Goal: Task Accomplishment & Management: Use online tool/utility

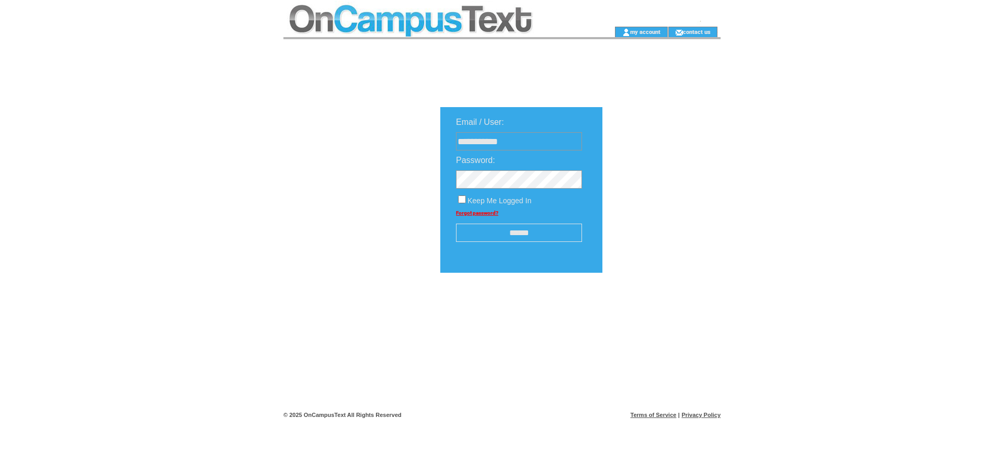
click at [517, 228] on input "******" at bounding box center [519, 233] width 126 height 18
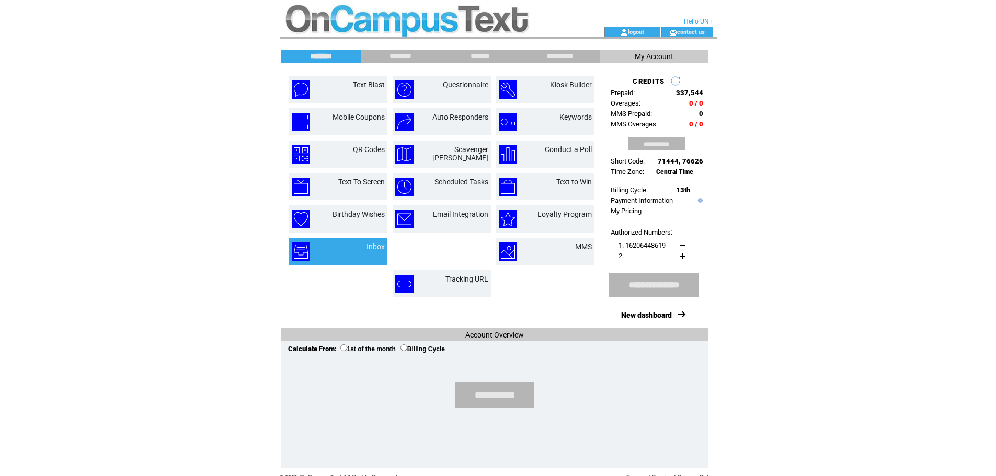
click at [361, 250] on td "Inbox" at bounding box center [362, 252] width 43 height 18
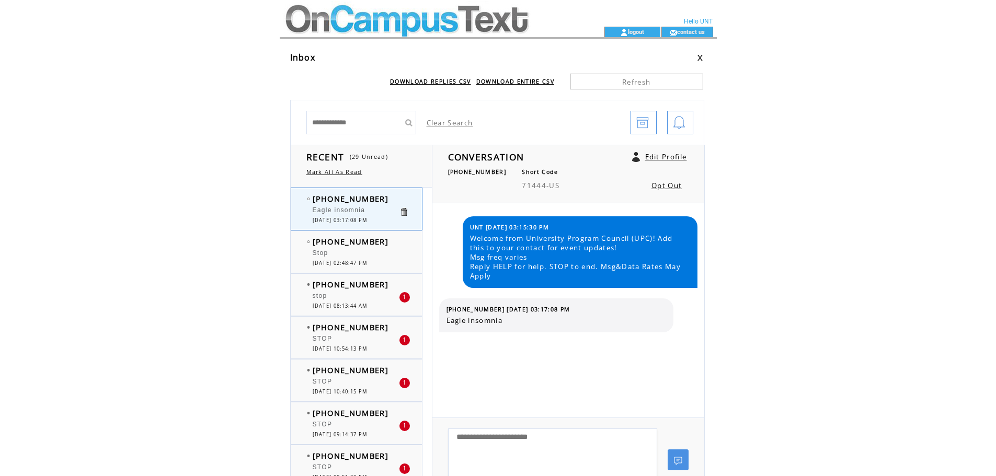
click at [487, 448] on textarea at bounding box center [552, 460] width 209 height 63
type textarea "**********"
click at [686, 456] on link at bounding box center [678, 460] width 21 height 21
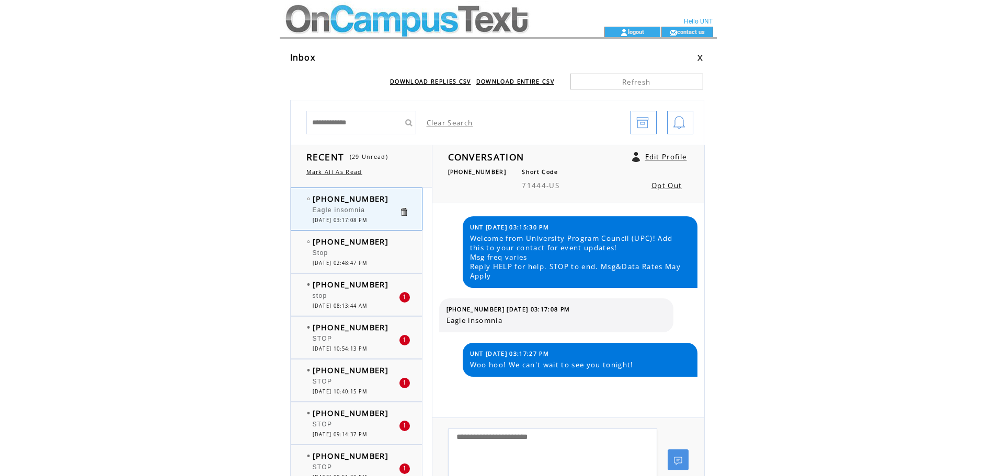
click at [340, 259] on div "Stop" at bounding box center [356, 254] width 86 height 10
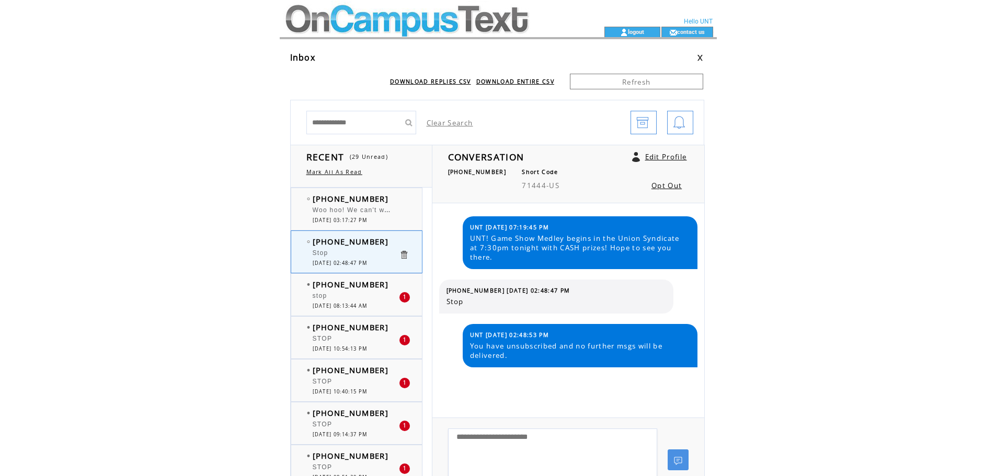
click at [405, 255] on link at bounding box center [404, 255] width 10 height 10
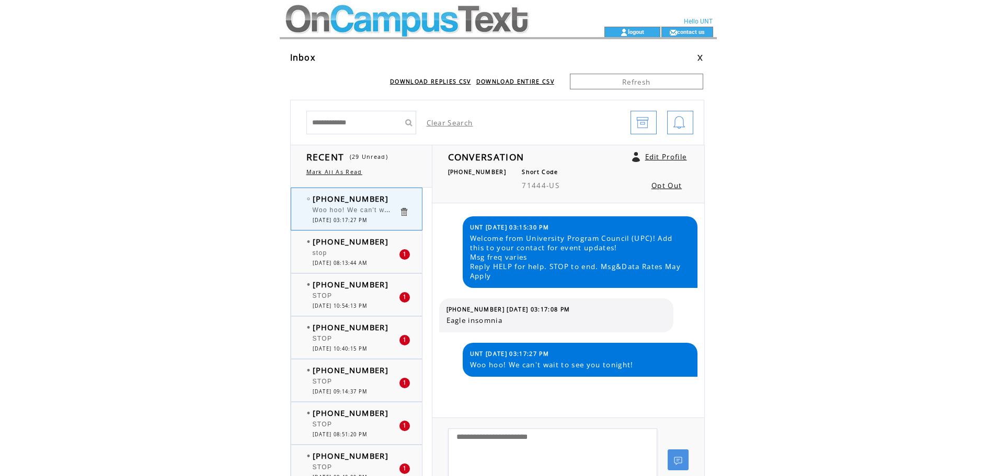
click at [405, 255] on div "1" at bounding box center [404, 254] width 10 height 10
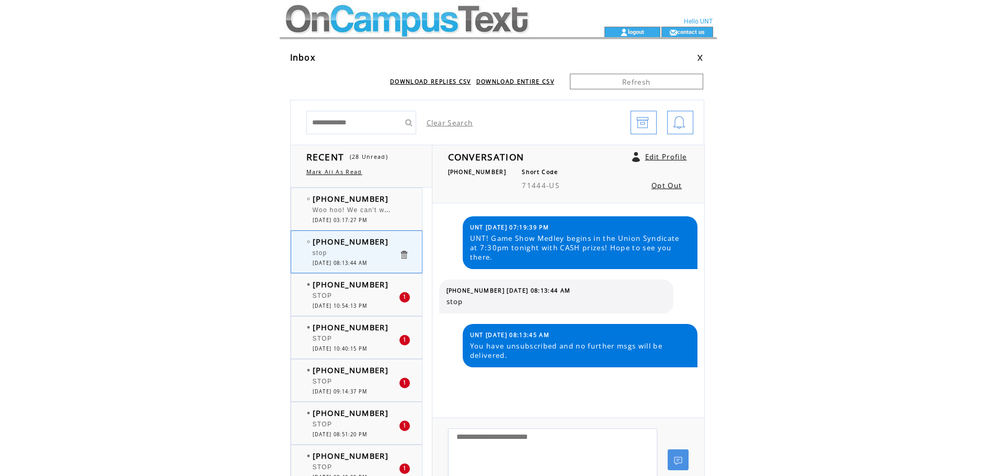
drag, startPoint x: 0, startPoint y: 0, endPoint x: 405, endPoint y: 255, distance: 478.6
click at [405, 255] on link at bounding box center [404, 255] width 10 height 10
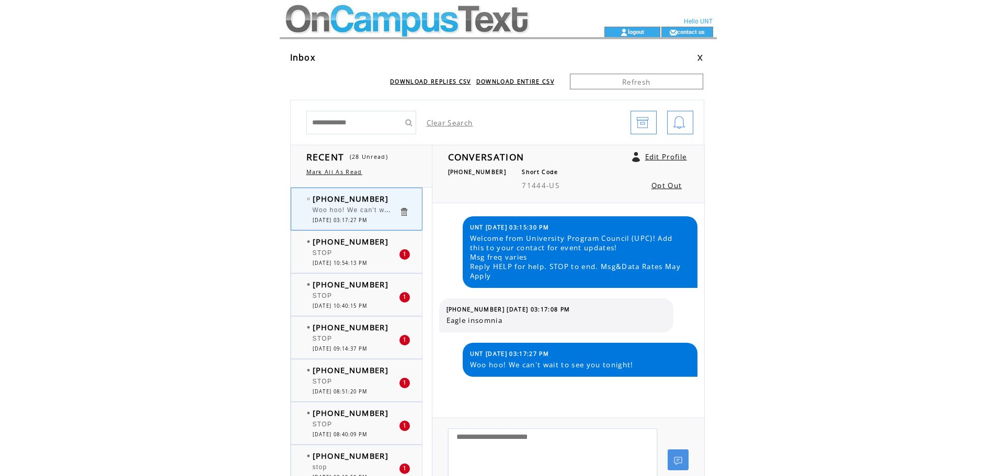
click at [405, 255] on div "1" at bounding box center [404, 254] width 10 height 10
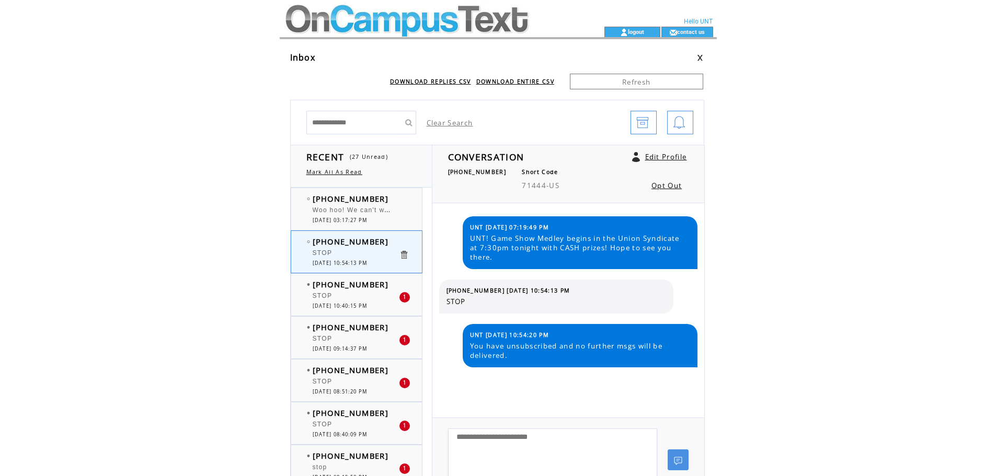
drag, startPoint x: 0, startPoint y: 0, endPoint x: 405, endPoint y: 255, distance: 478.6
click at [405, 255] on link at bounding box center [404, 255] width 10 height 10
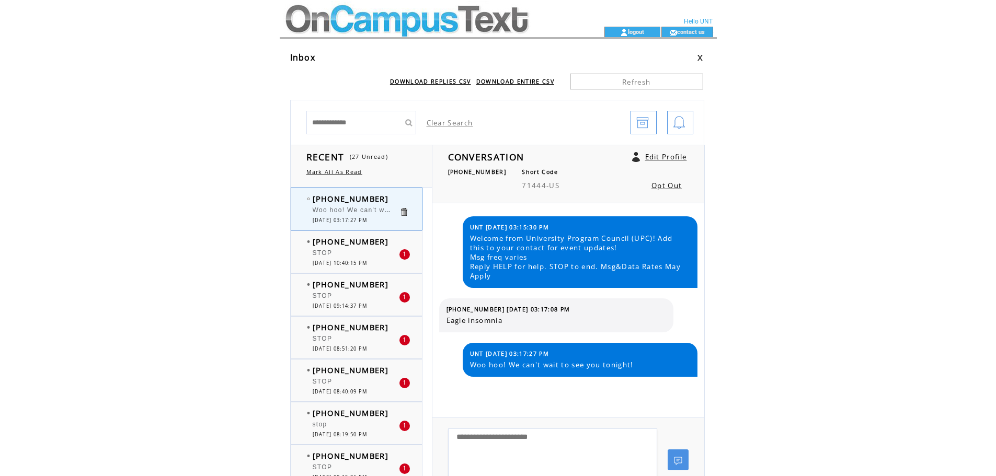
drag, startPoint x: 0, startPoint y: 0, endPoint x: 405, endPoint y: 255, distance: 478.6
click at [405, 255] on div "1" at bounding box center [404, 254] width 10 height 10
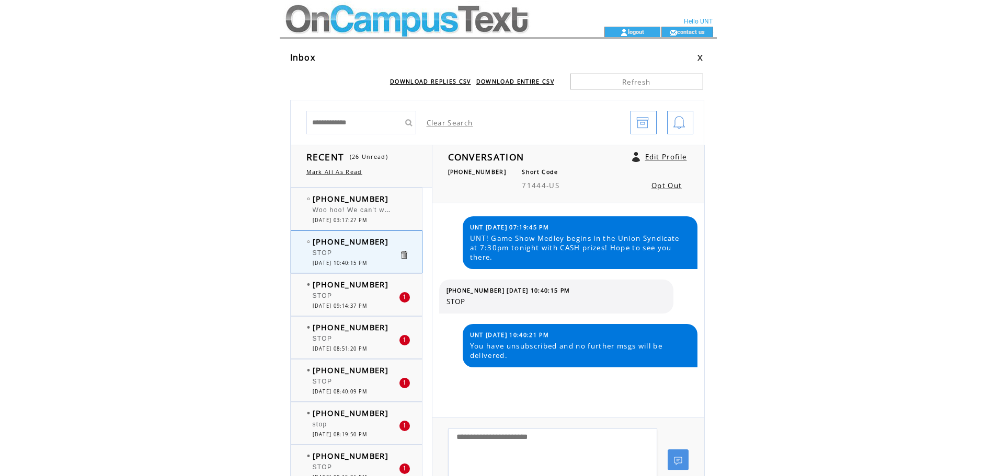
click at [405, 255] on link at bounding box center [404, 255] width 10 height 10
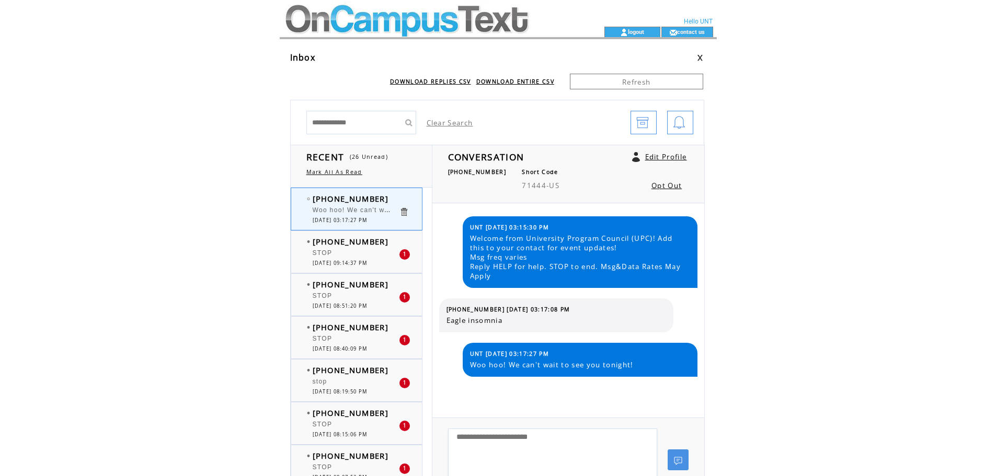
drag, startPoint x: 0, startPoint y: 0, endPoint x: 405, endPoint y: 255, distance: 478.6
click at [405, 255] on div "1" at bounding box center [404, 254] width 10 height 10
click at [402, 251] on div "1" at bounding box center [404, 254] width 10 height 10
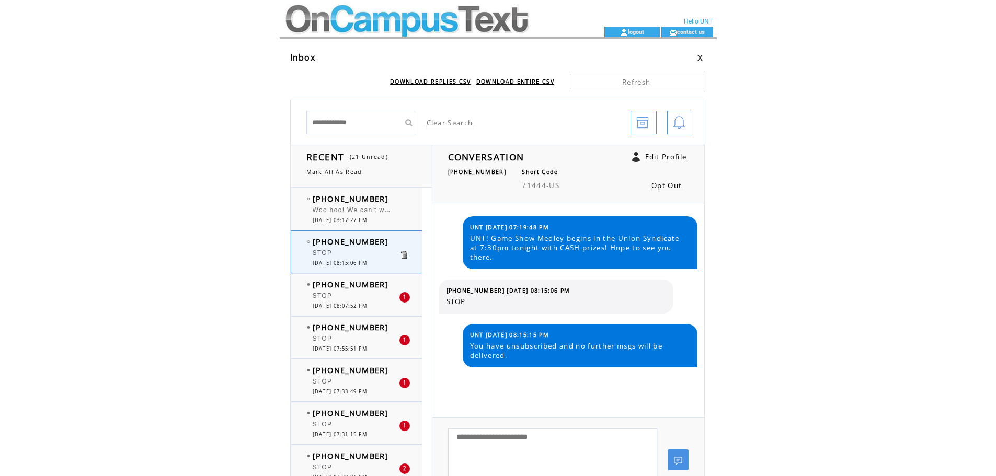
click at [402, 253] on link at bounding box center [404, 255] width 10 height 10
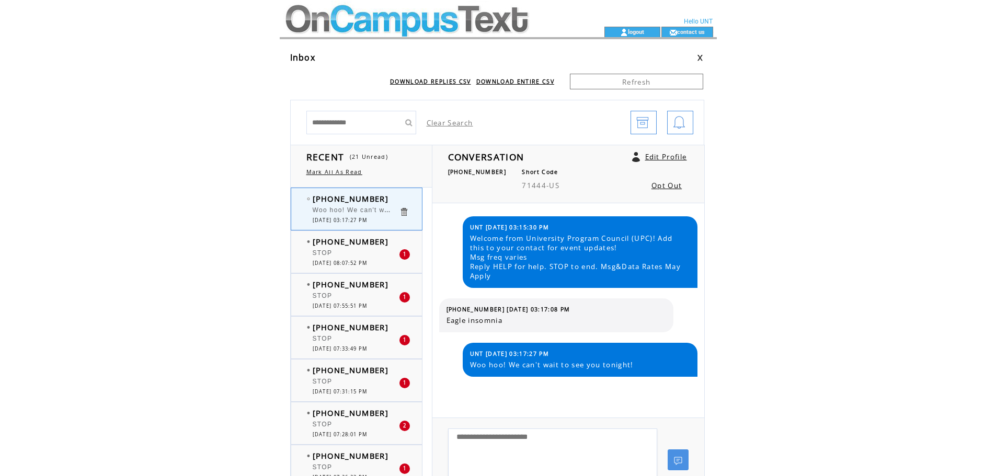
click at [402, 253] on div "1" at bounding box center [404, 254] width 10 height 10
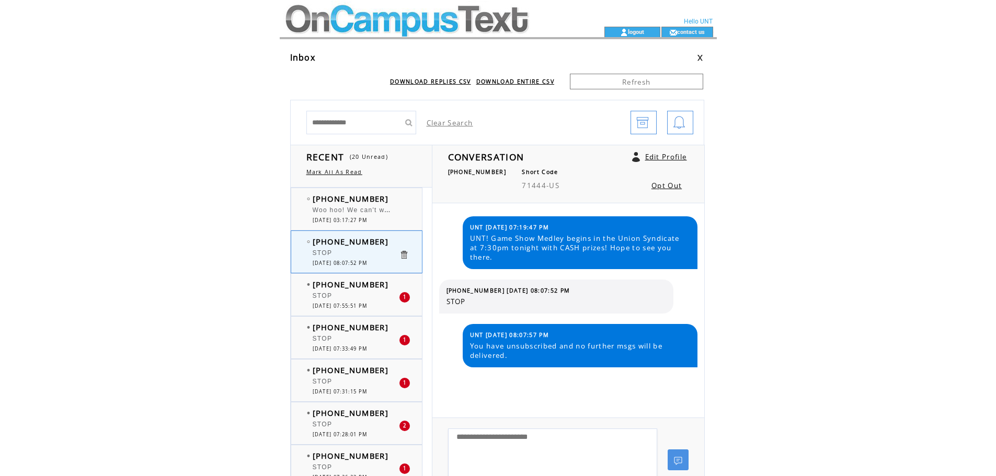
drag, startPoint x: 0, startPoint y: 0, endPoint x: 402, endPoint y: 253, distance: 475.1
click at [402, 253] on link at bounding box center [404, 255] width 10 height 10
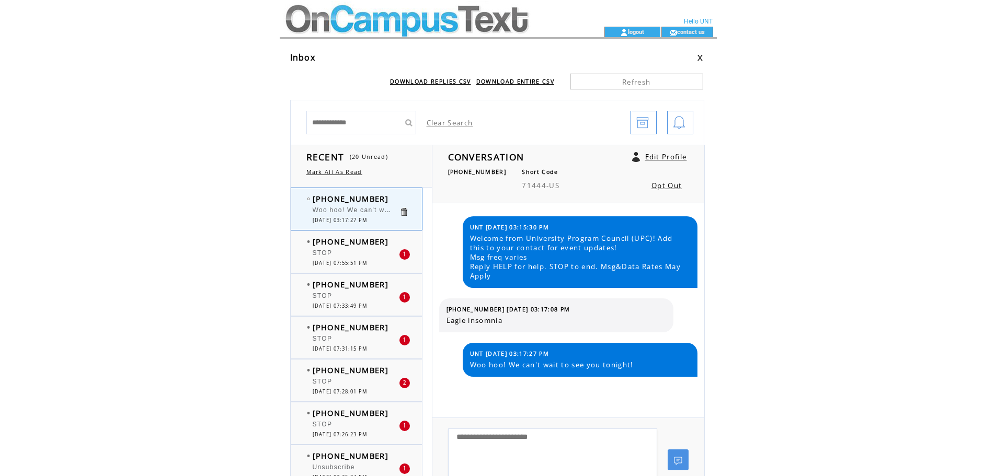
click at [402, 253] on div "1" at bounding box center [404, 254] width 10 height 10
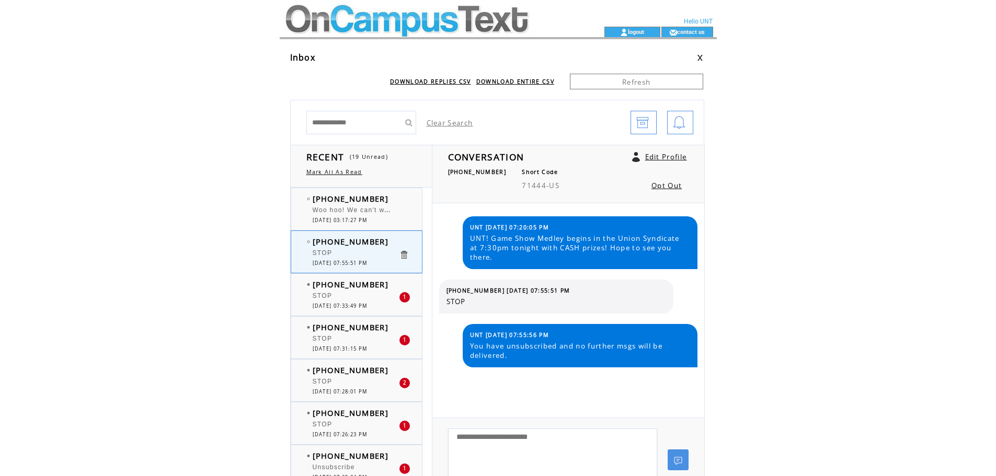
drag, startPoint x: 0, startPoint y: 0, endPoint x: 402, endPoint y: 253, distance: 475.1
click at [402, 253] on link at bounding box center [404, 255] width 10 height 10
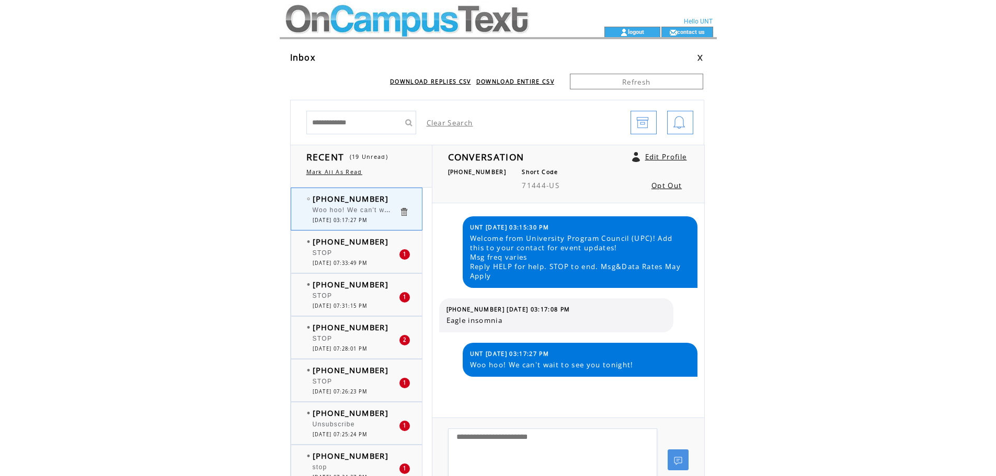
click at [403, 253] on div "1" at bounding box center [404, 254] width 10 height 10
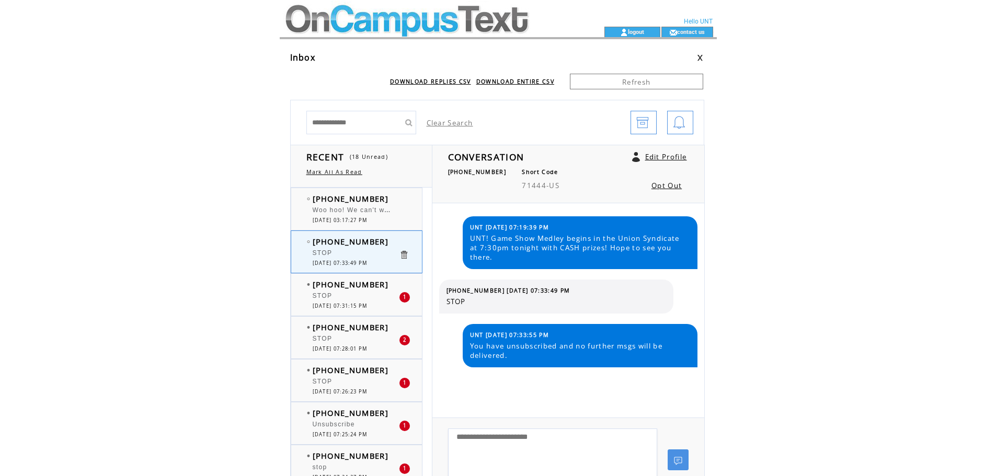
drag, startPoint x: 0, startPoint y: 0, endPoint x: 403, endPoint y: 253, distance: 476.0
click at [403, 253] on link at bounding box center [404, 255] width 10 height 10
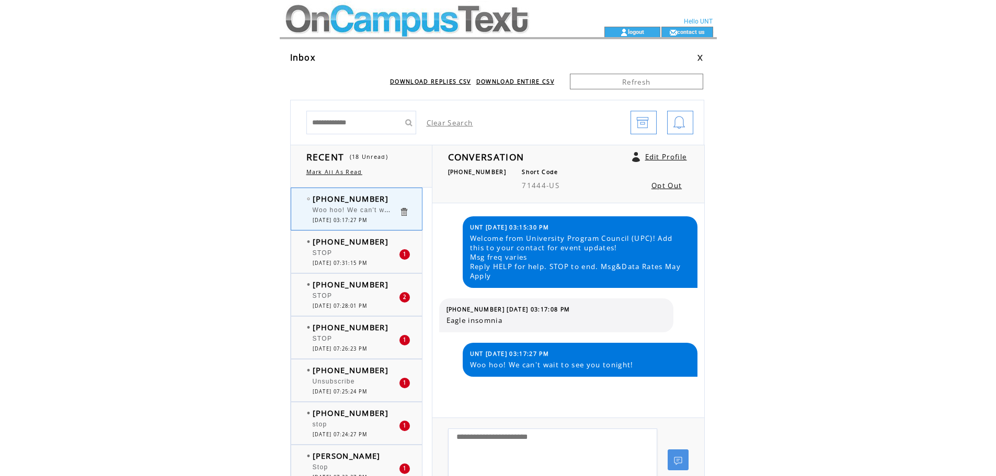
click at [403, 253] on div "1" at bounding box center [404, 254] width 10 height 10
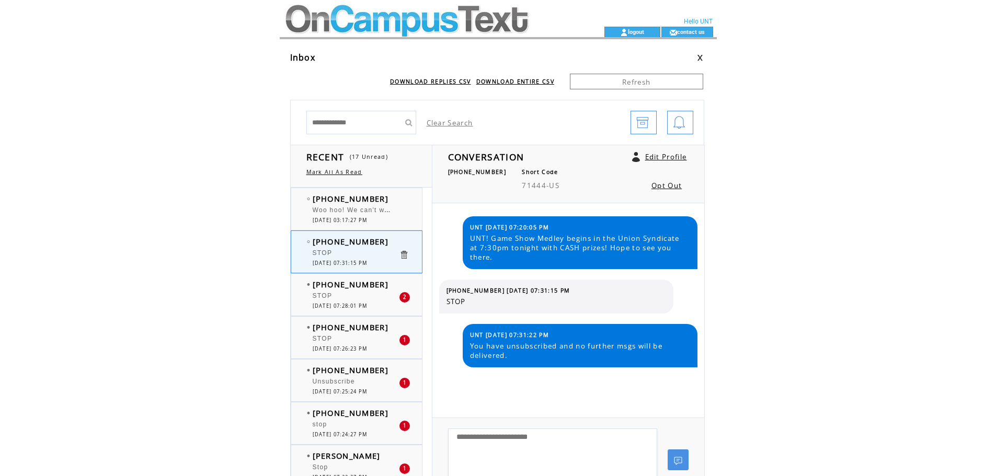
drag, startPoint x: 0, startPoint y: 0, endPoint x: 403, endPoint y: 253, distance: 476.0
click at [403, 253] on link at bounding box center [404, 255] width 10 height 10
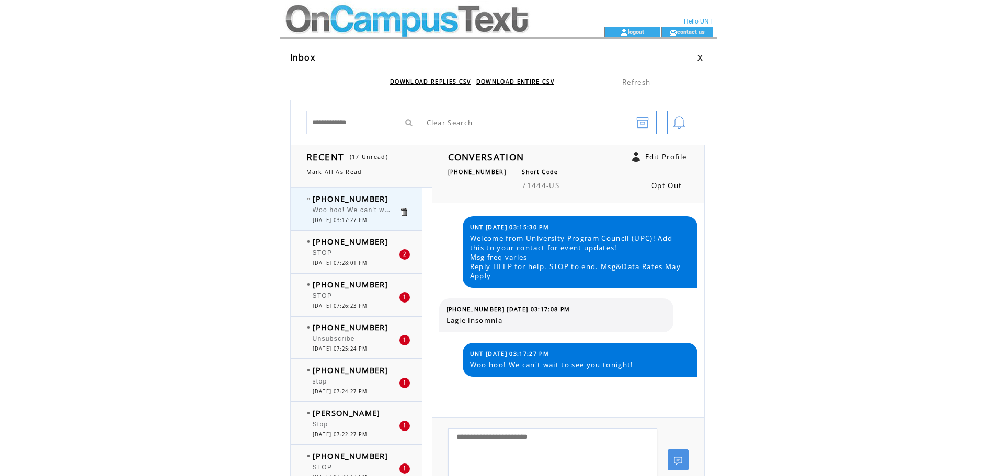
click at [403, 253] on div "2" at bounding box center [404, 254] width 10 height 10
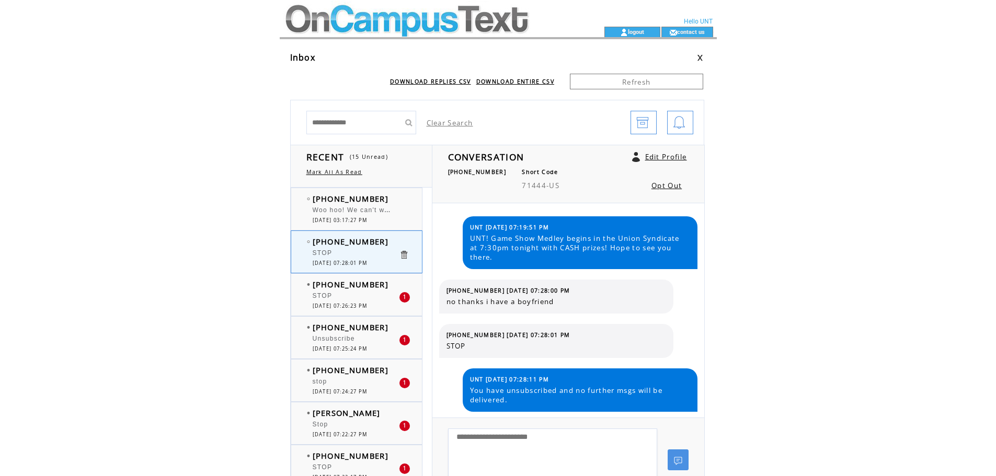
drag, startPoint x: 0, startPoint y: 0, endPoint x: 403, endPoint y: 253, distance: 476.0
click at [403, 253] on link at bounding box center [404, 255] width 10 height 10
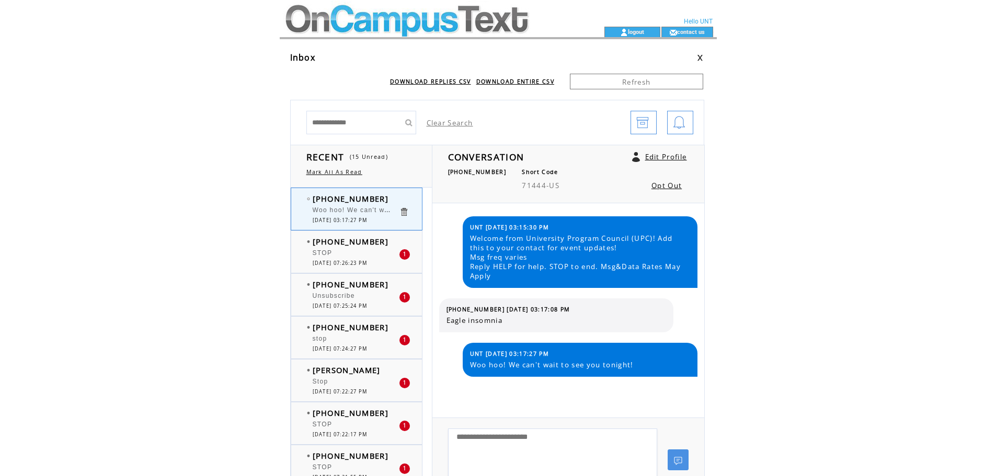
click at [403, 253] on div "1" at bounding box center [404, 254] width 10 height 10
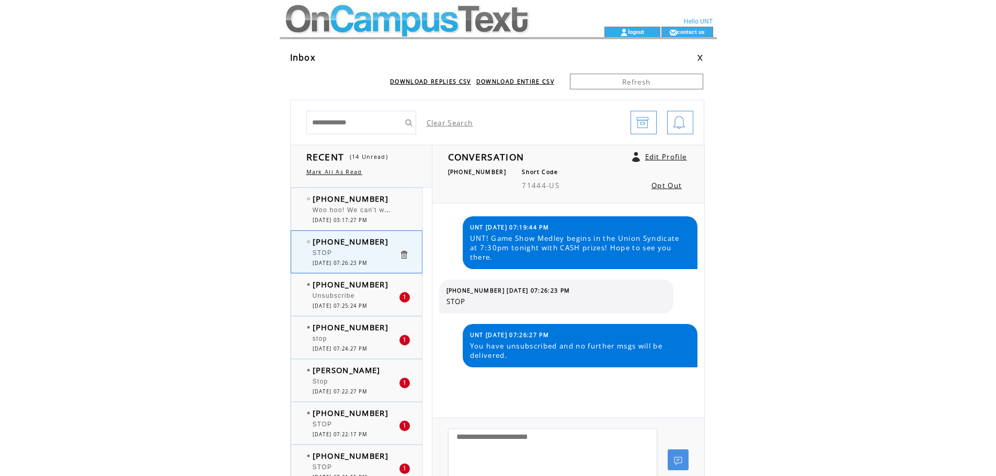
click at [404, 254] on link at bounding box center [404, 255] width 10 height 10
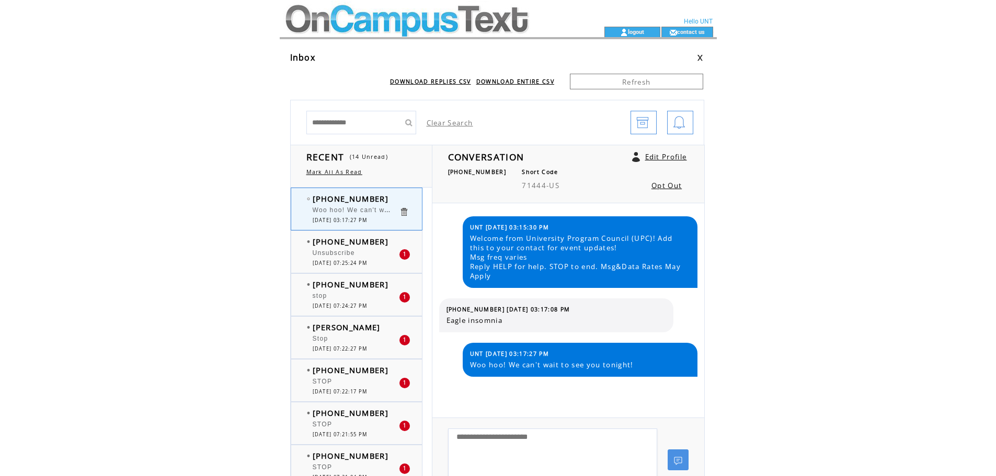
click at [367, 254] on div "Unsubscribe" at bounding box center [356, 254] width 86 height 10
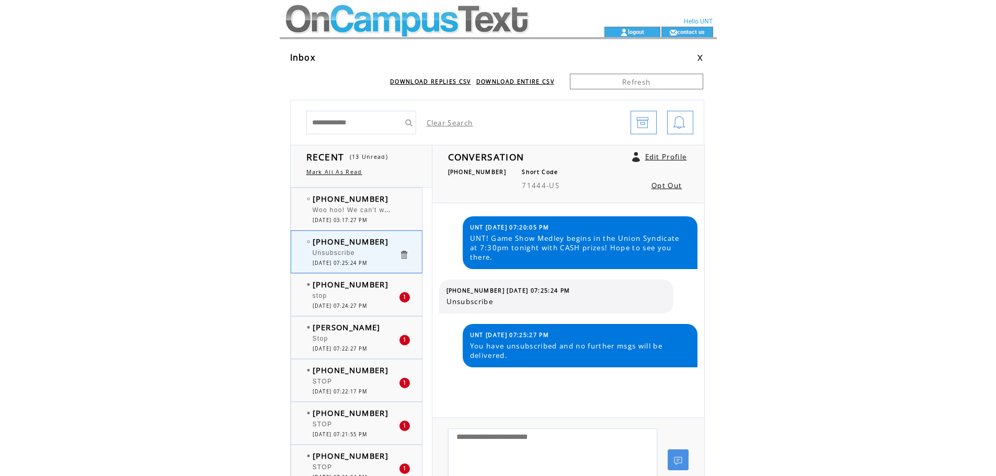
click at [403, 257] on link at bounding box center [404, 255] width 10 height 10
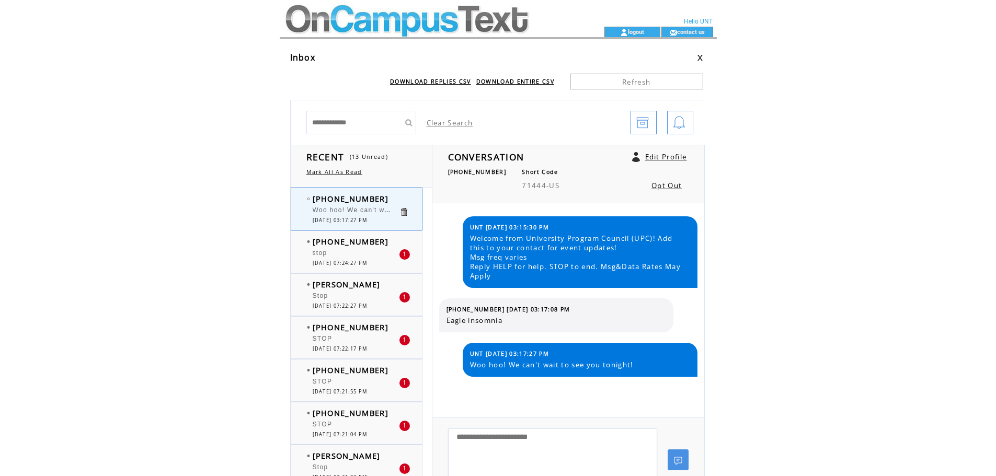
click at [403, 253] on div "1" at bounding box center [404, 254] width 10 height 10
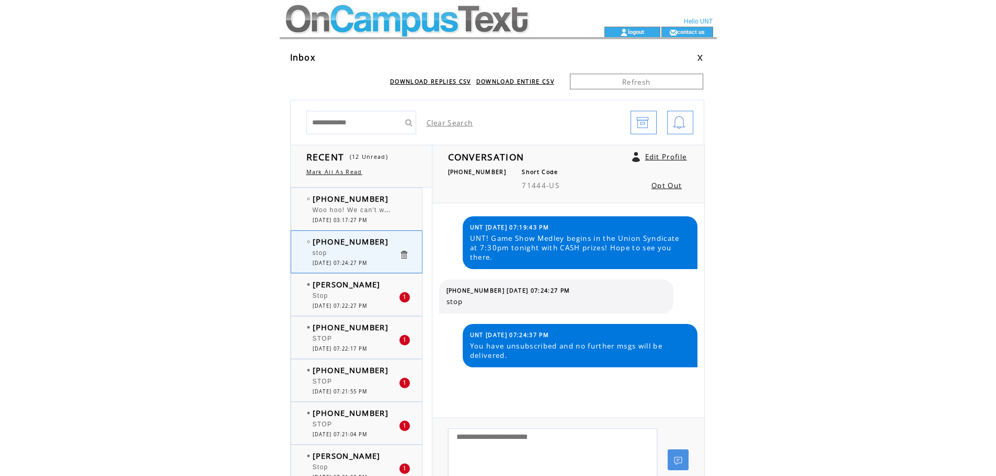
drag, startPoint x: 0, startPoint y: 0, endPoint x: 403, endPoint y: 253, distance: 476.0
click at [403, 253] on link at bounding box center [404, 255] width 10 height 10
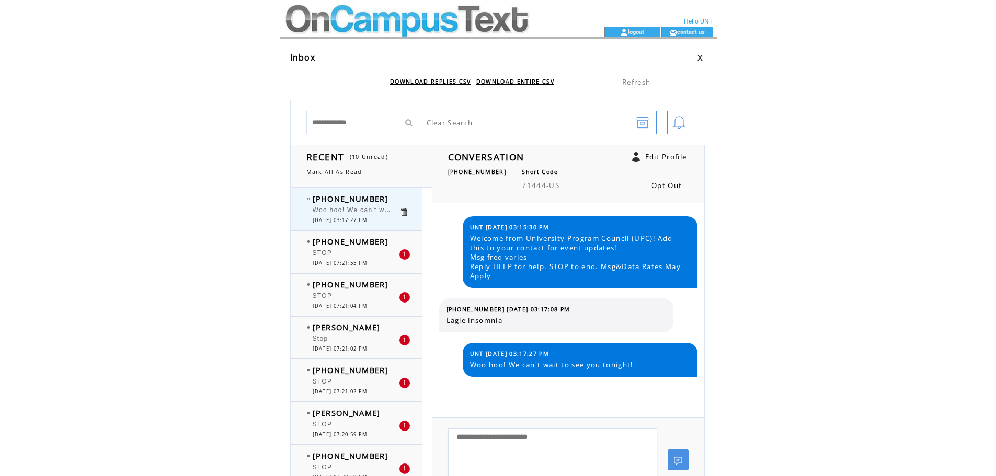
click at [405, 256] on div "1" at bounding box center [404, 254] width 10 height 10
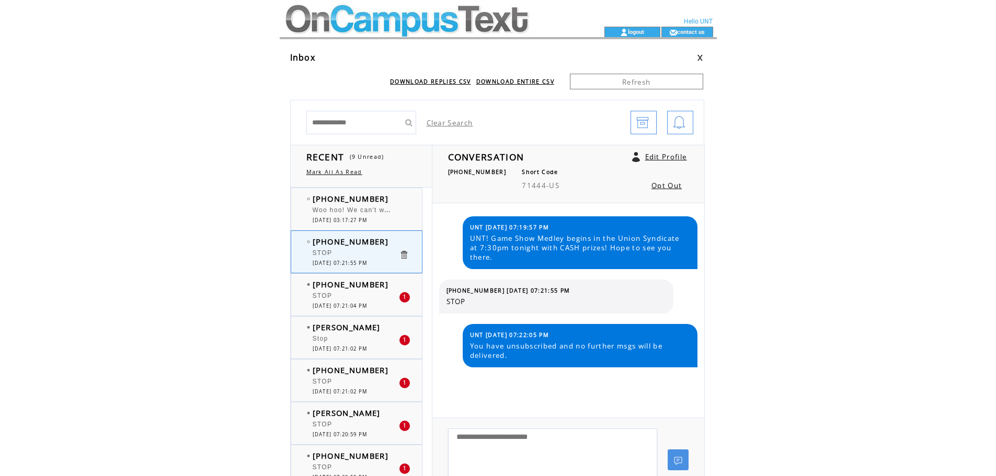
drag, startPoint x: 0, startPoint y: 0, endPoint x: 405, endPoint y: 256, distance: 478.7
click at [405, 256] on link at bounding box center [404, 255] width 10 height 10
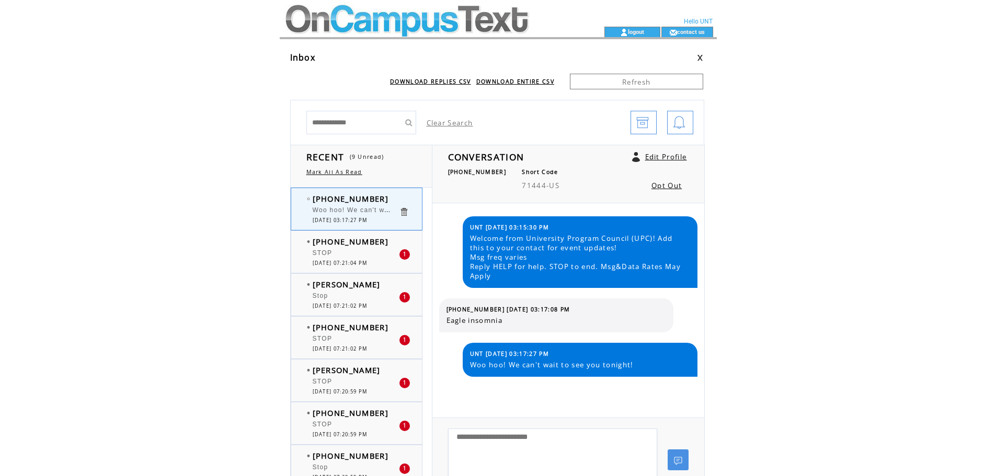
click at [405, 256] on div "1" at bounding box center [404, 254] width 10 height 10
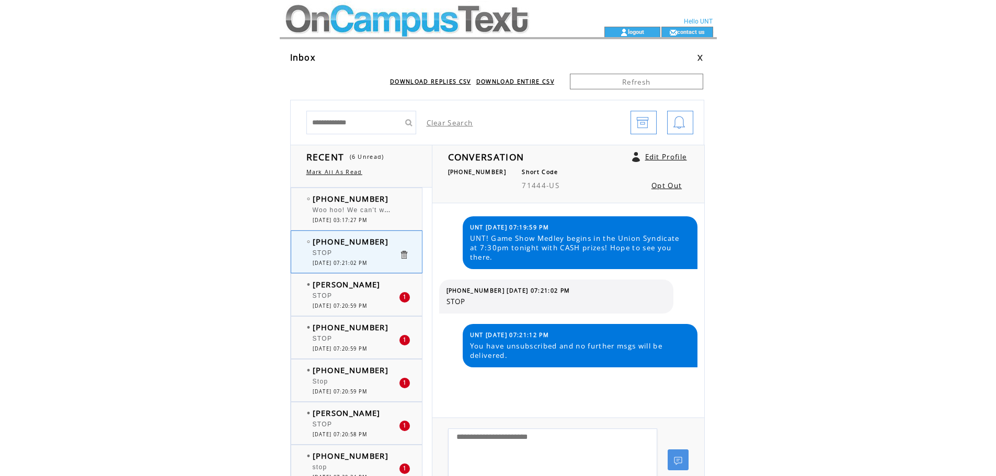
drag, startPoint x: 0, startPoint y: 0, endPoint x: 405, endPoint y: 256, distance: 478.7
click at [405, 256] on link at bounding box center [404, 255] width 10 height 10
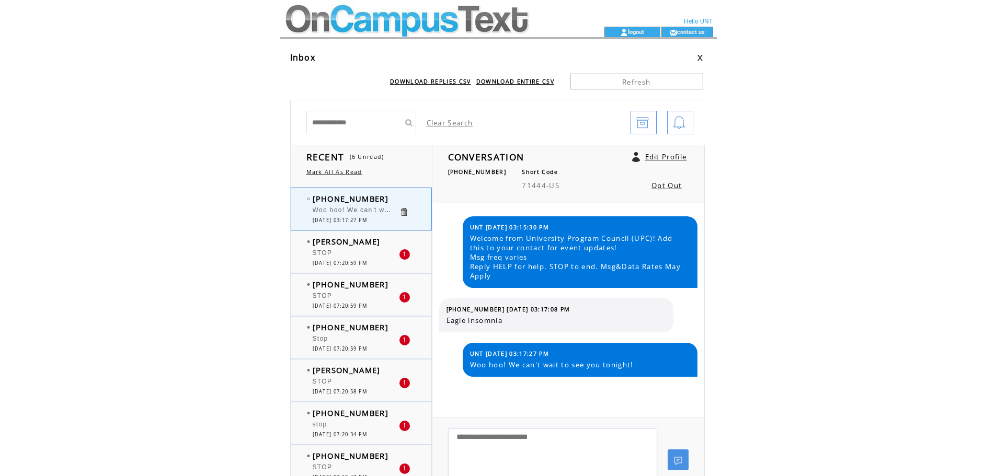
click at [405, 256] on div "1" at bounding box center [404, 254] width 10 height 10
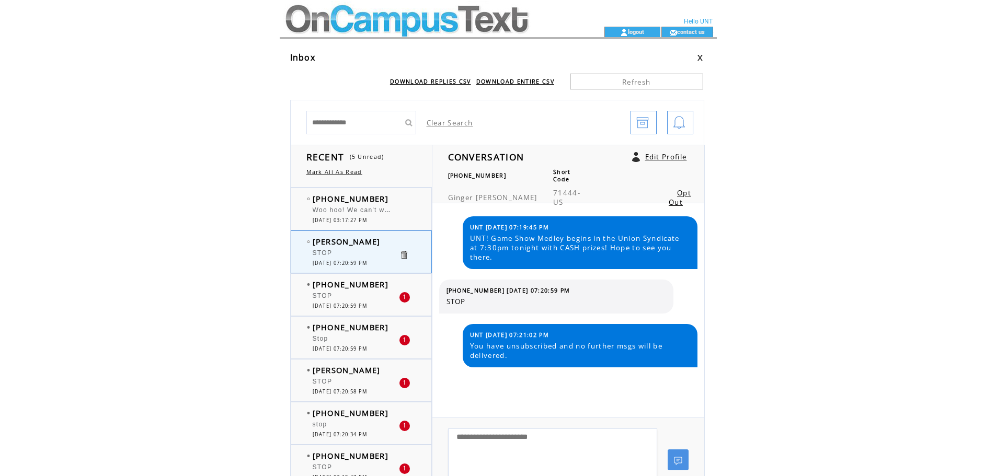
drag, startPoint x: 0, startPoint y: 0, endPoint x: 405, endPoint y: 254, distance: 478.0
click at [405, 254] on link at bounding box center [404, 255] width 10 height 10
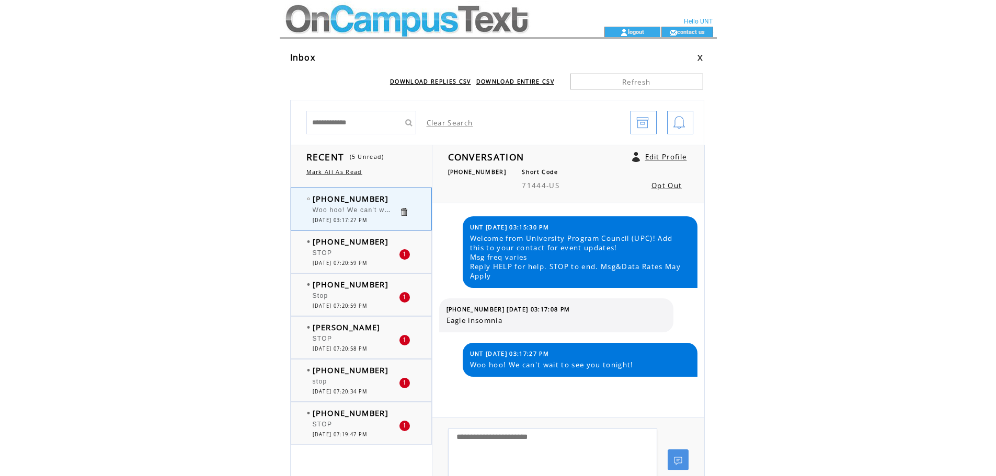
click at [403, 249] on div "1" at bounding box center [404, 254] width 10 height 10
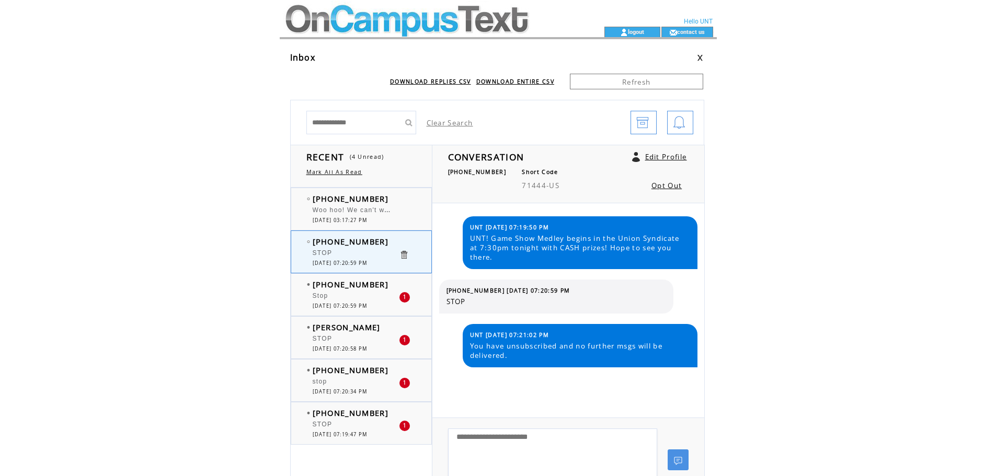
click at [404, 256] on link at bounding box center [404, 255] width 10 height 10
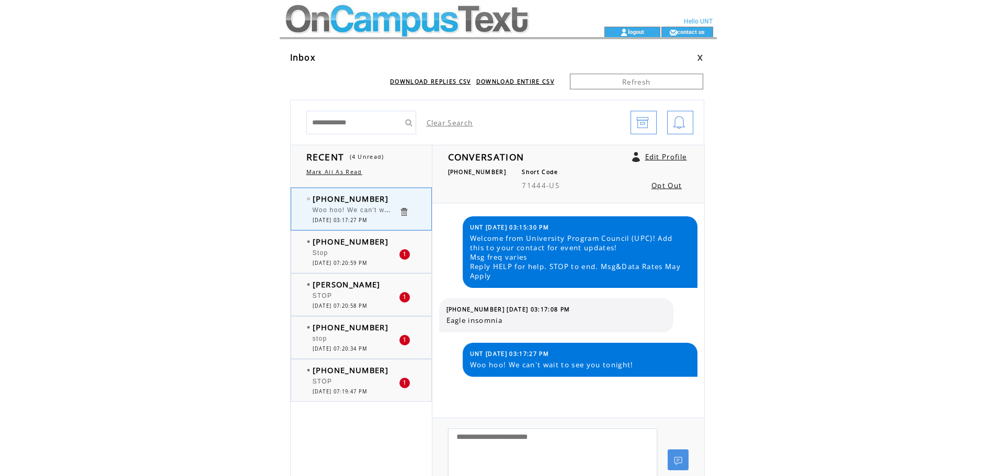
click at [404, 256] on div "1" at bounding box center [404, 254] width 10 height 10
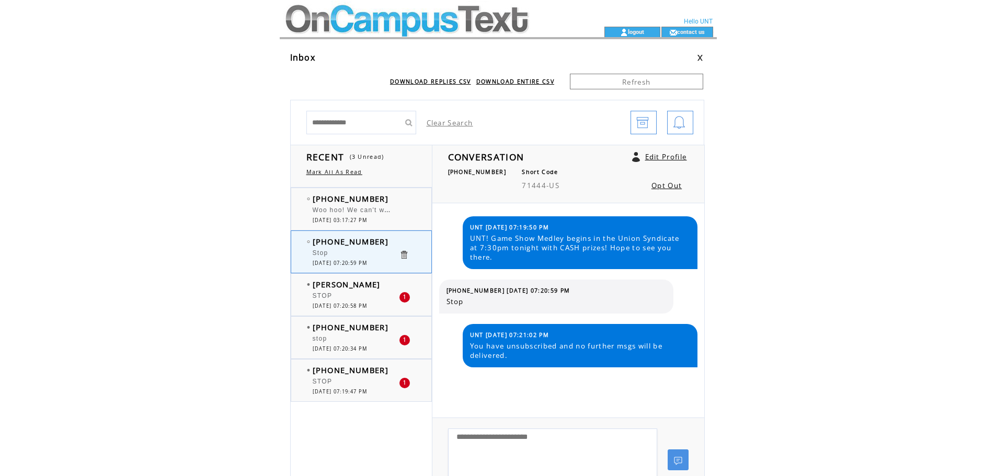
drag, startPoint x: 0, startPoint y: 0, endPoint x: 404, endPoint y: 256, distance: 477.8
click at [404, 256] on link at bounding box center [404, 255] width 10 height 10
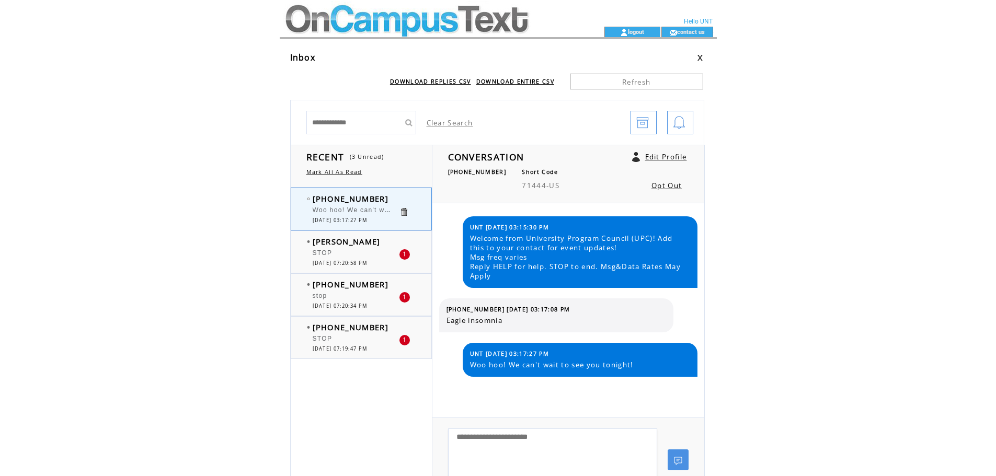
click at [404, 256] on div "1" at bounding box center [404, 254] width 10 height 10
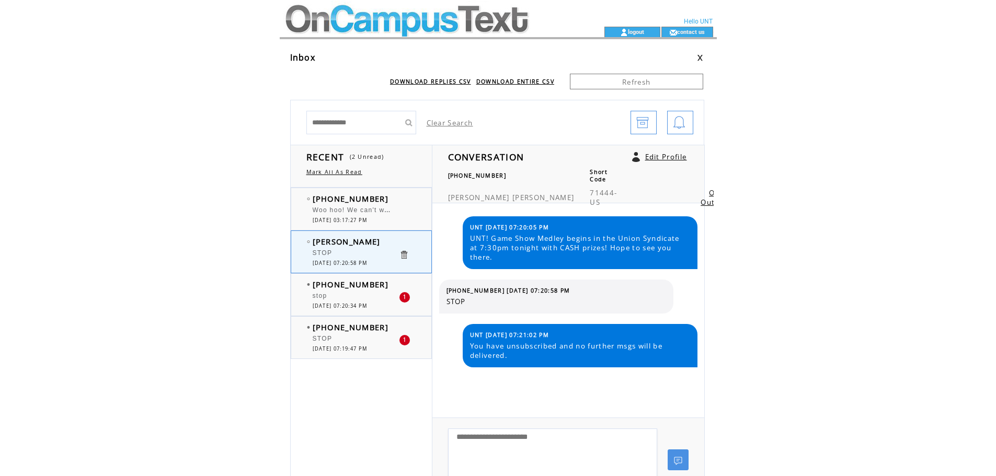
drag, startPoint x: 0, startPoint y: 0, endPoint x: 404, endPoint y: 256, distance: 477.8
click at [404, 256] on link at bounding box center [404, 255] width 10 height 10
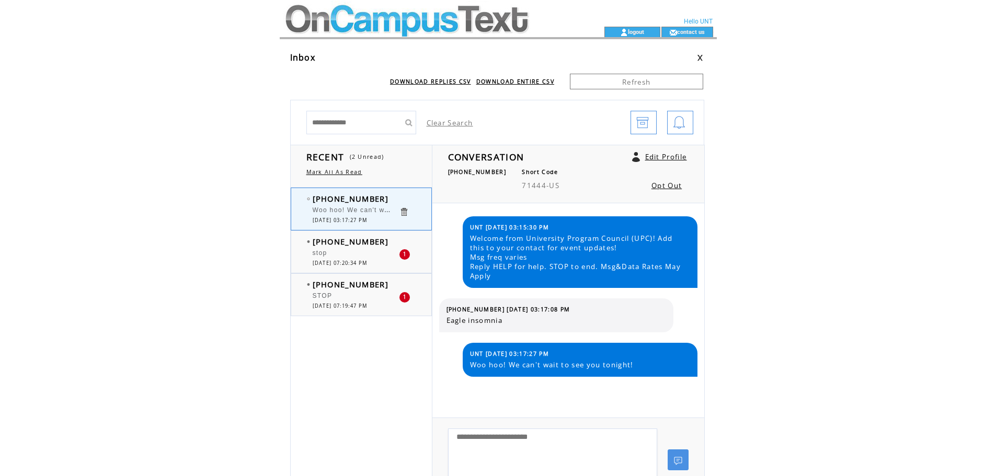
click at [404, 255] on div "1" at bounding box center [404, 254] width 10 height 10
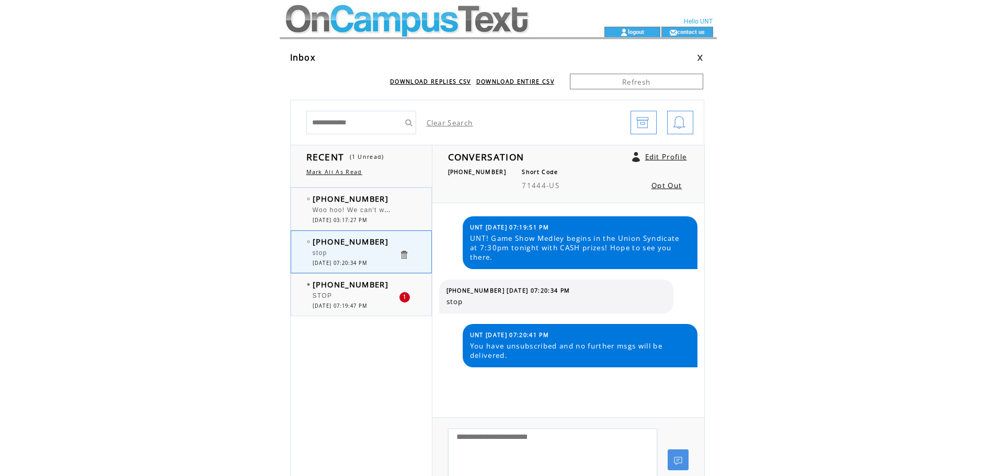
click at [405, 253] on link at bounding box center [404, 255] width 10 height 10
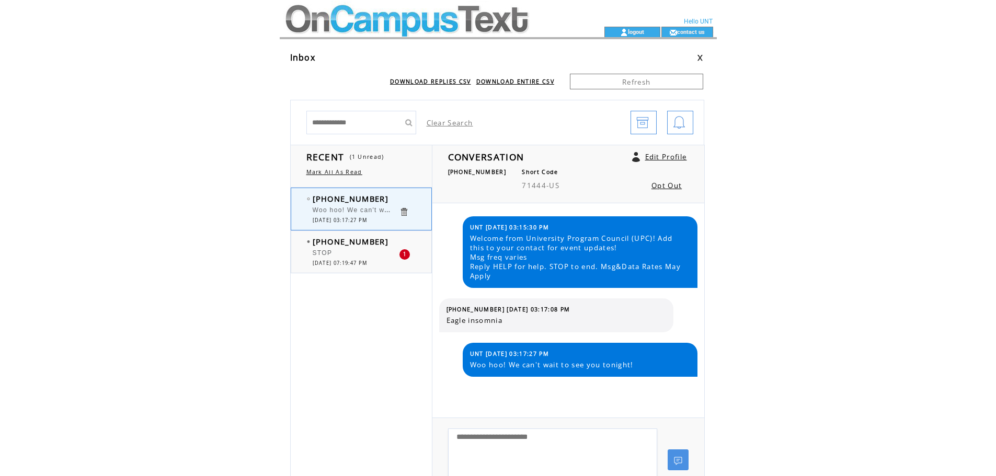
click at [405, 253] on div "1" at bounding box center [404, 254] width 10 height 10
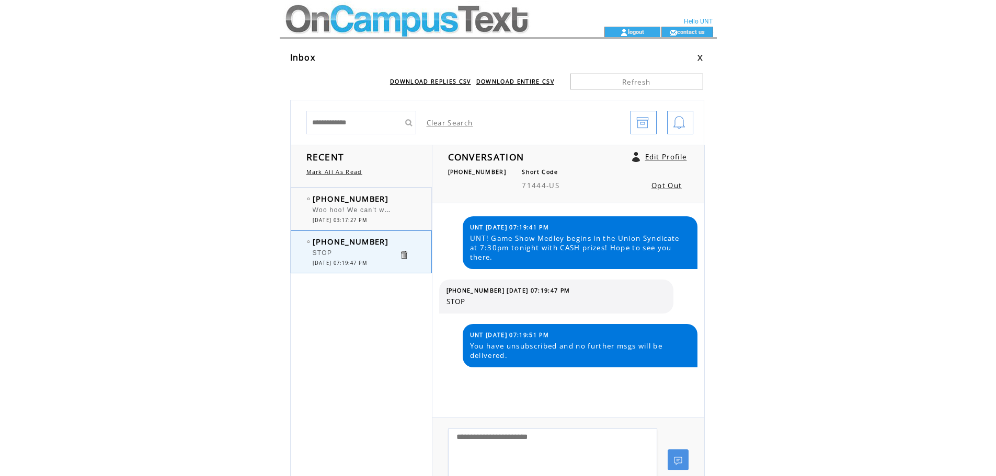
drag, startPoint x: 0, startPoint y: 0, endPoint x: 405, endPoint y: 251, distance: 476.5
click at [405, 251] on link at bounding box center [404, 255] width 10 height 10
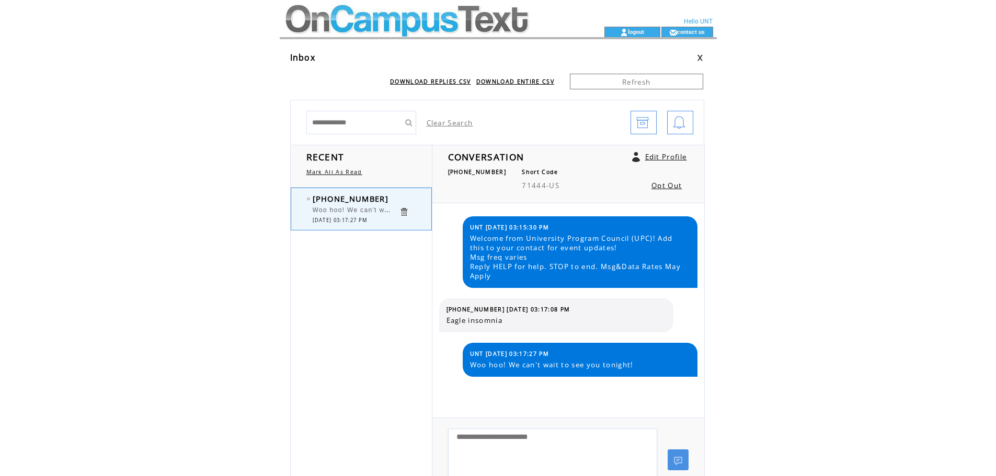
click at [341, 21] on td at bounding box center [423, 13] width 287 height 27
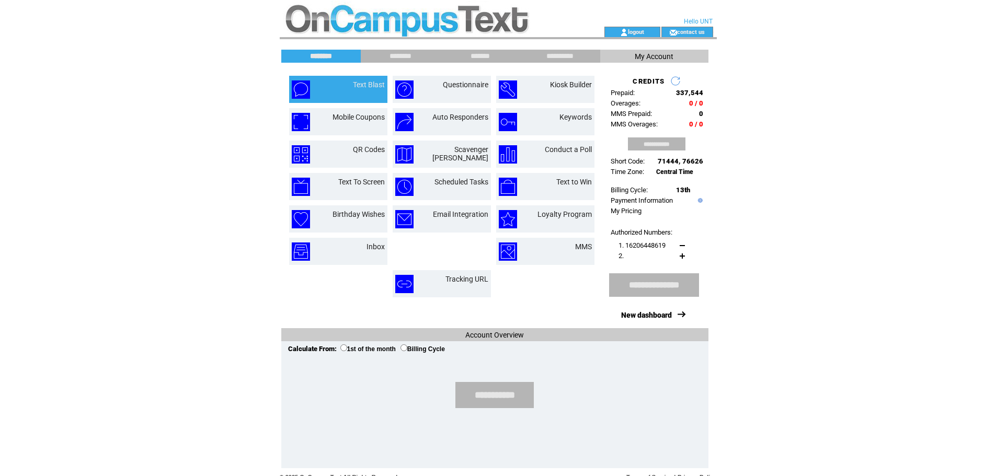
click at [349, 93] on td "Text Blast" at bounding box center [356, 90] width 56 height 18
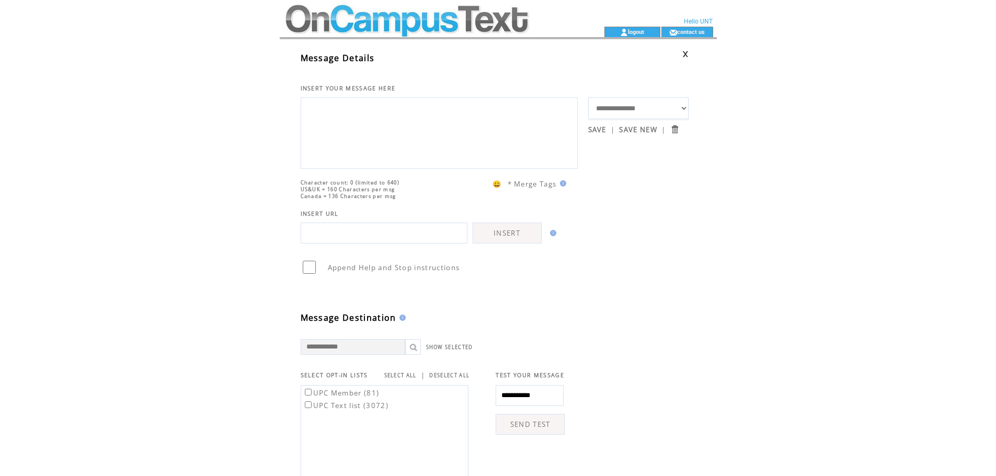
click at [393, 24] on td at bounding box center [423, 13] width 287 height 27
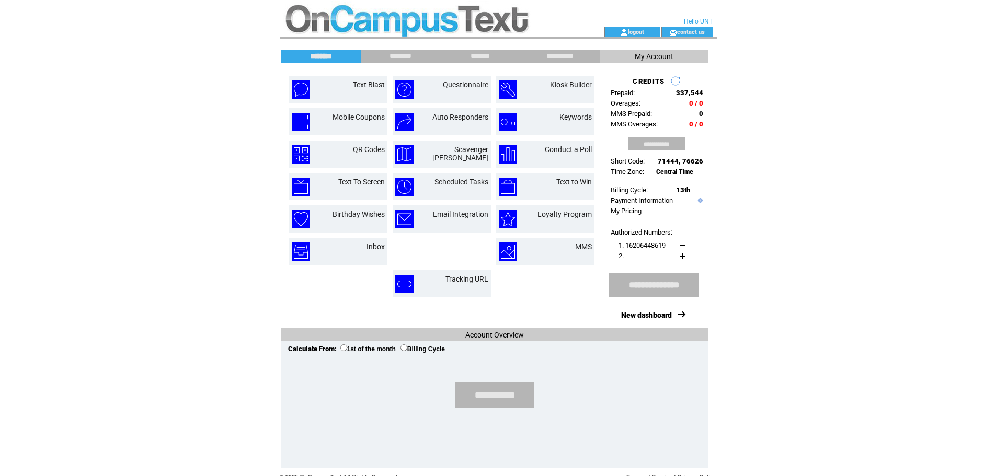
click at [340, 417] on div "**********" at bounding box center [494, 413] width 411 height 105
